Goal: Navigation & Orientation: Find specific page/section

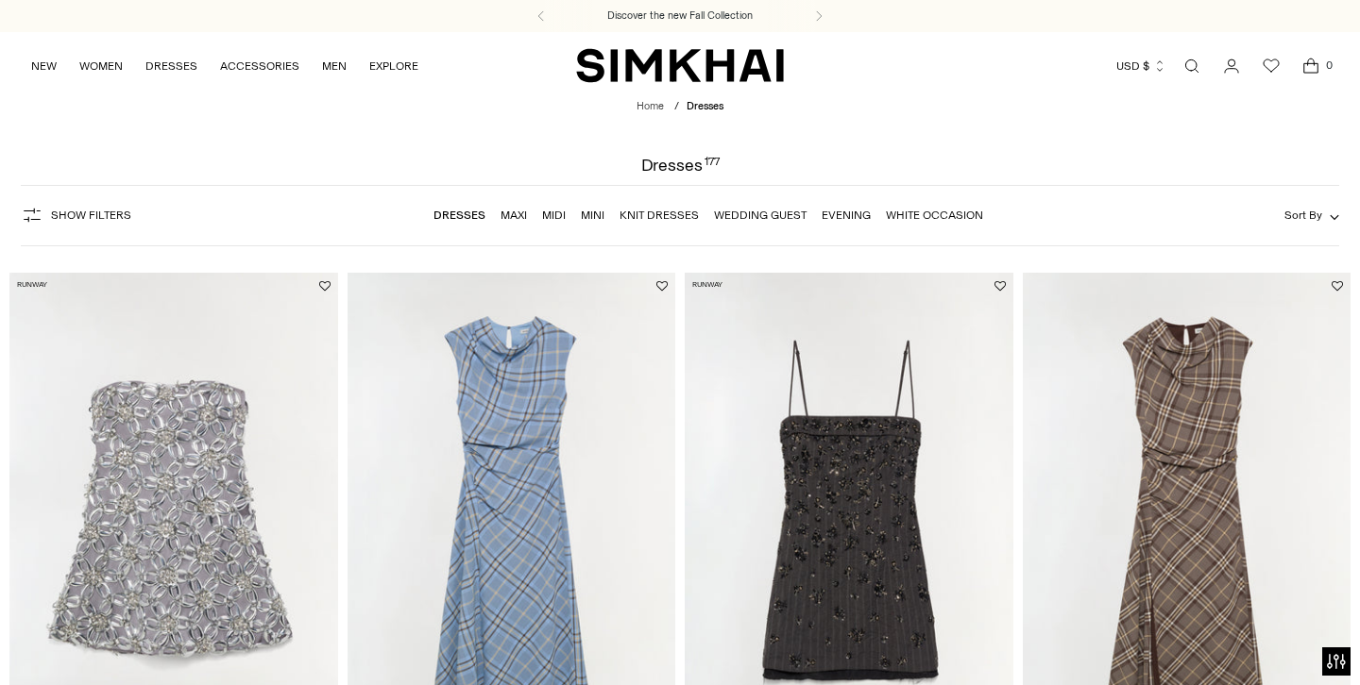
click at [755, 216] on link "Wedding Guest" at bounding box center [760, 215] width 93 height 13
